Goal: Find contact information: Find contact information

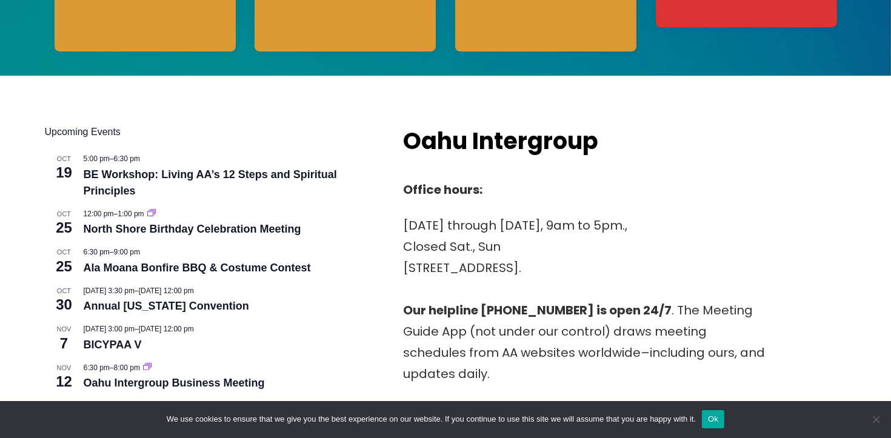
scroll to position [176, 0]
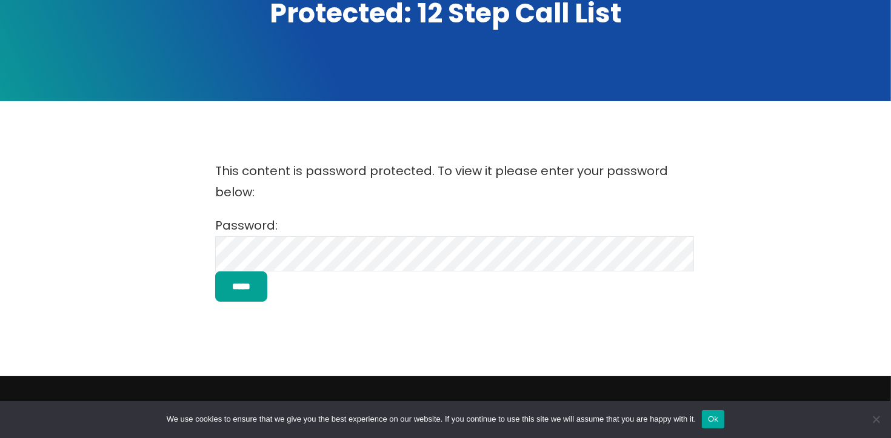
scroll to position [213, 0]
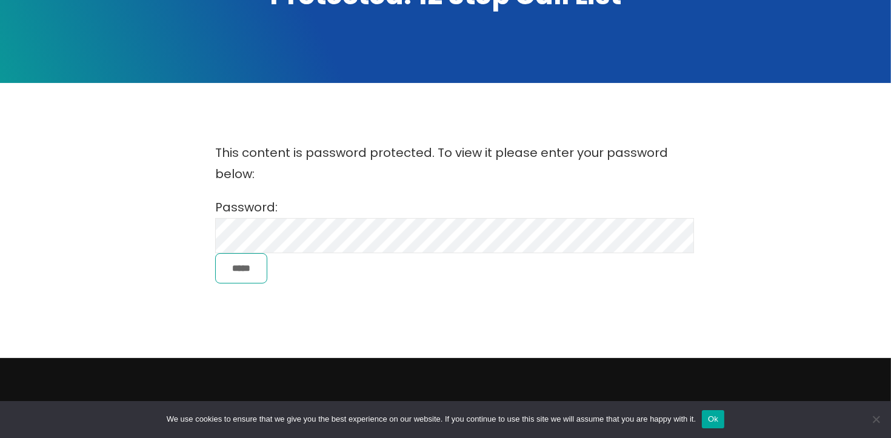
click at [242, 265] on input "*****" at bounding box center [241, 268] width 52 height 31
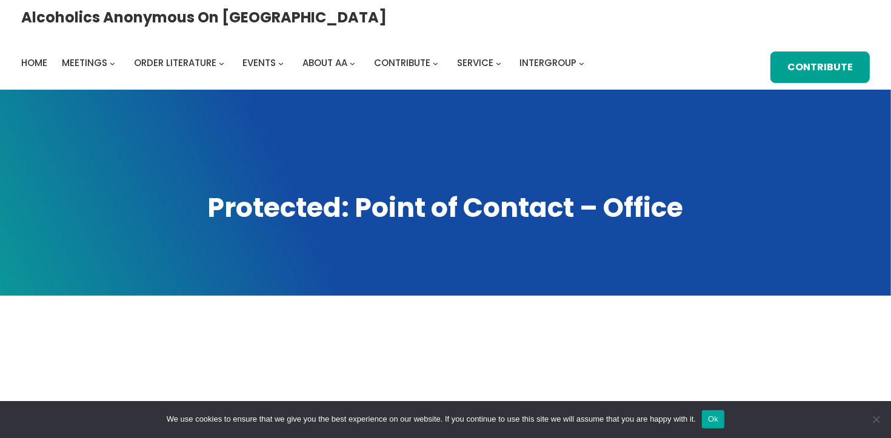
click at [267, 141] on span at bounding box center [445, 193] width 891 height 206
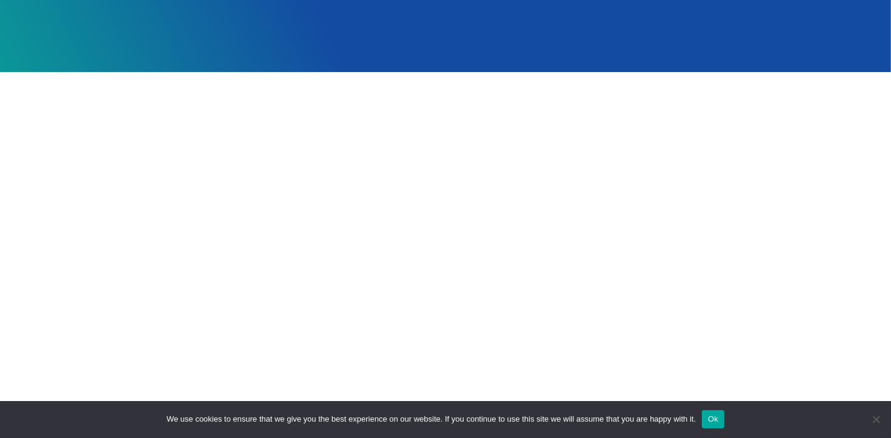
scroll to position [218, 0]
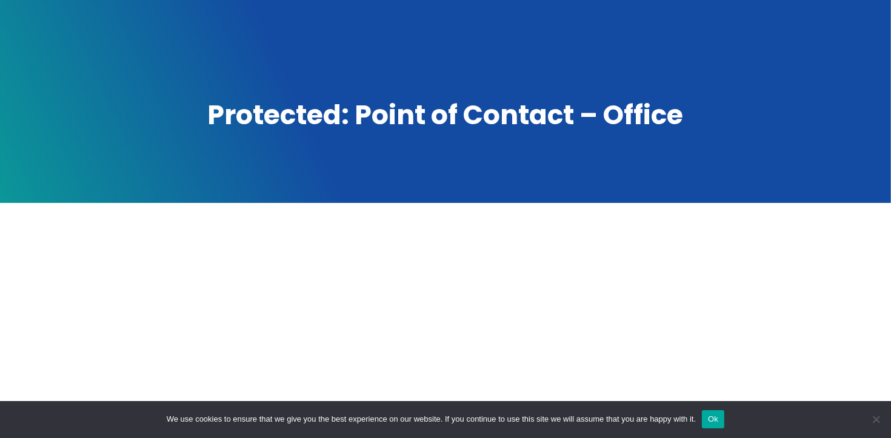
scroll to position [38, 0]
